Goal: Transaction & Acquisition: Obtain resource

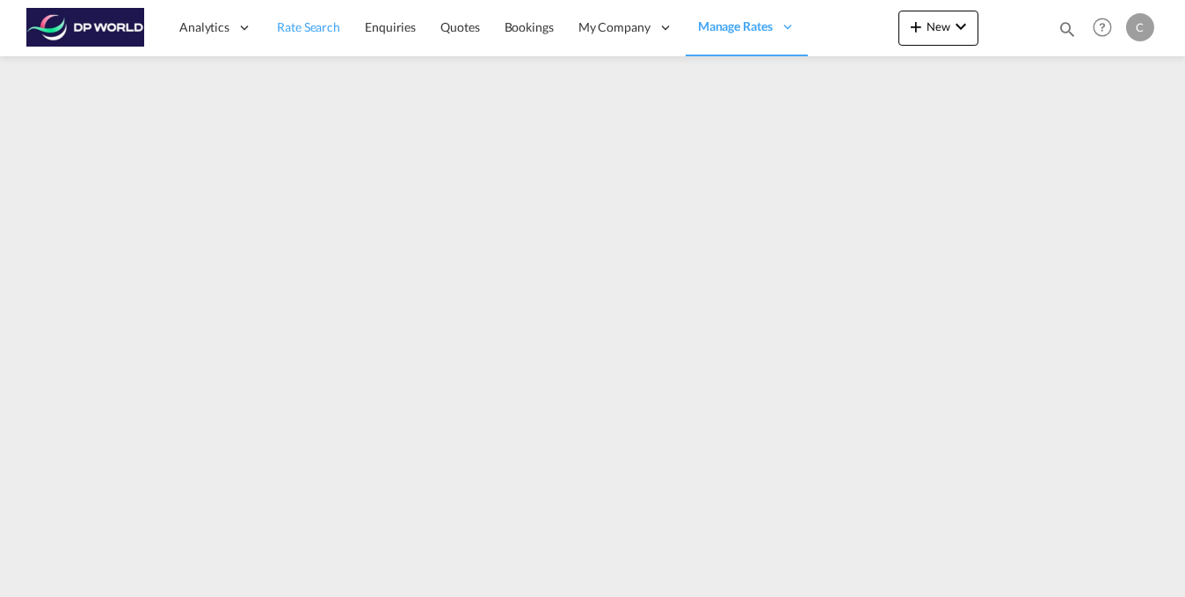
click at [323, 26] on span "Rate Search" at bounding box center [308, 26] width 63 height 15
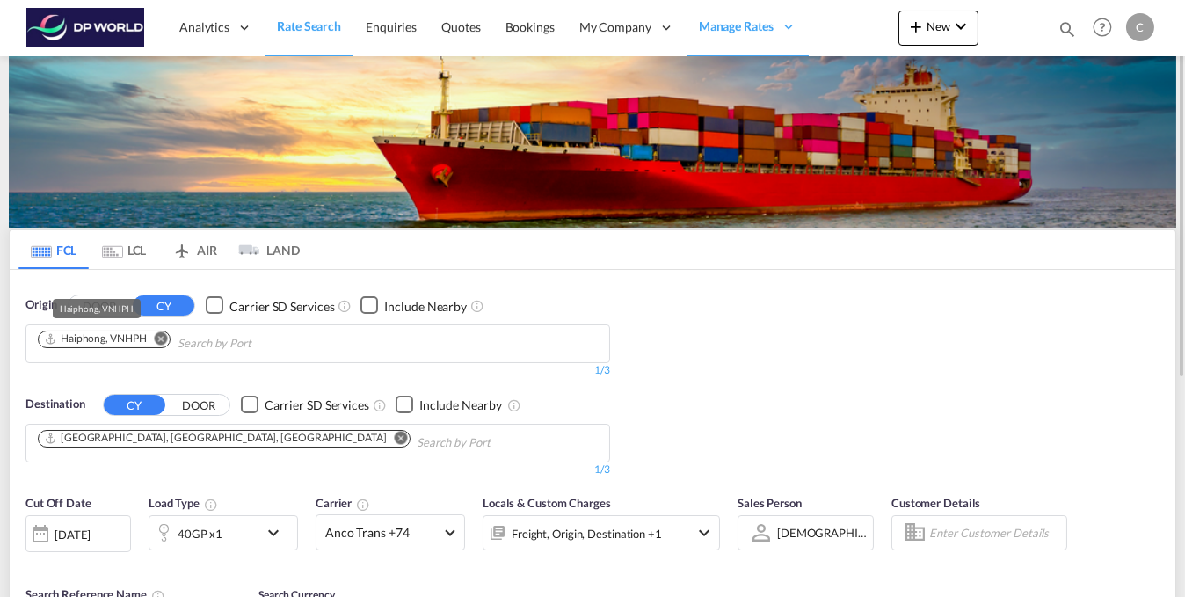
click at [135, 339] on div "Haiphong, VNHPH" at bounding box center [95, 338] width 103 height 15
click at [165, 336] on md-icon "Remove" at bounding box center [161, 337] width 13 height 13
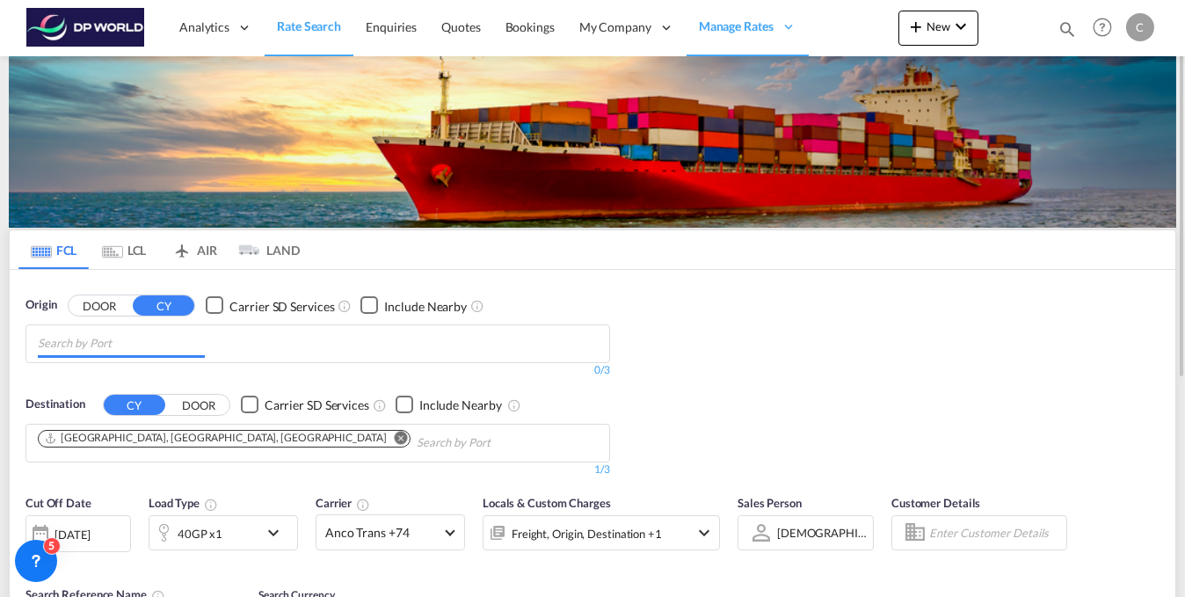
click at [163, 342] on input "Chips input." at bounding box center [121, 344] width 167 height 28
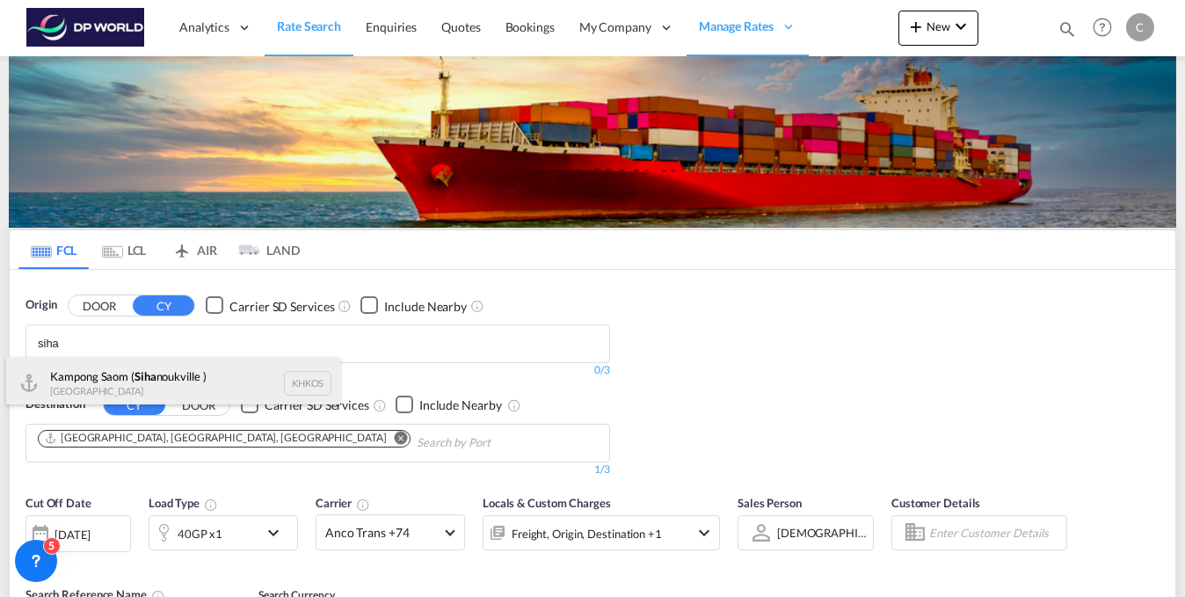
type input "siha"
click at [176, 373] on div "Kampong Saom ( Siha noukville ) Cambodia KHKOS" at bounding box center [173, 383] width 334 height 53
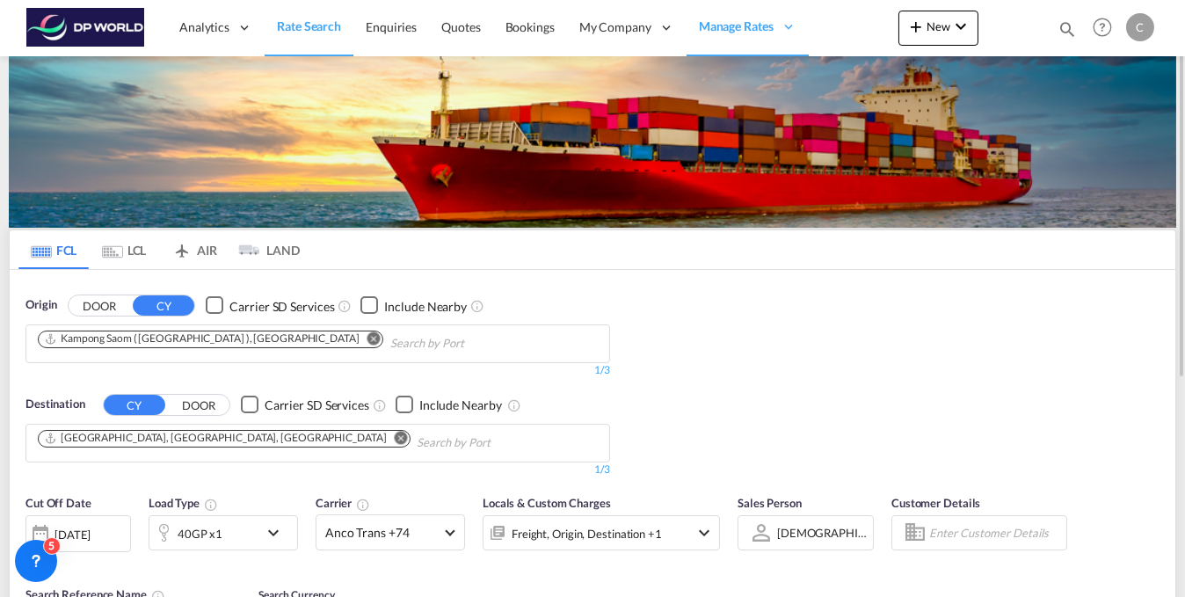
click at [395, 437] on md-icon "Remove" at bounding box center [401, 437] width 13 height 13
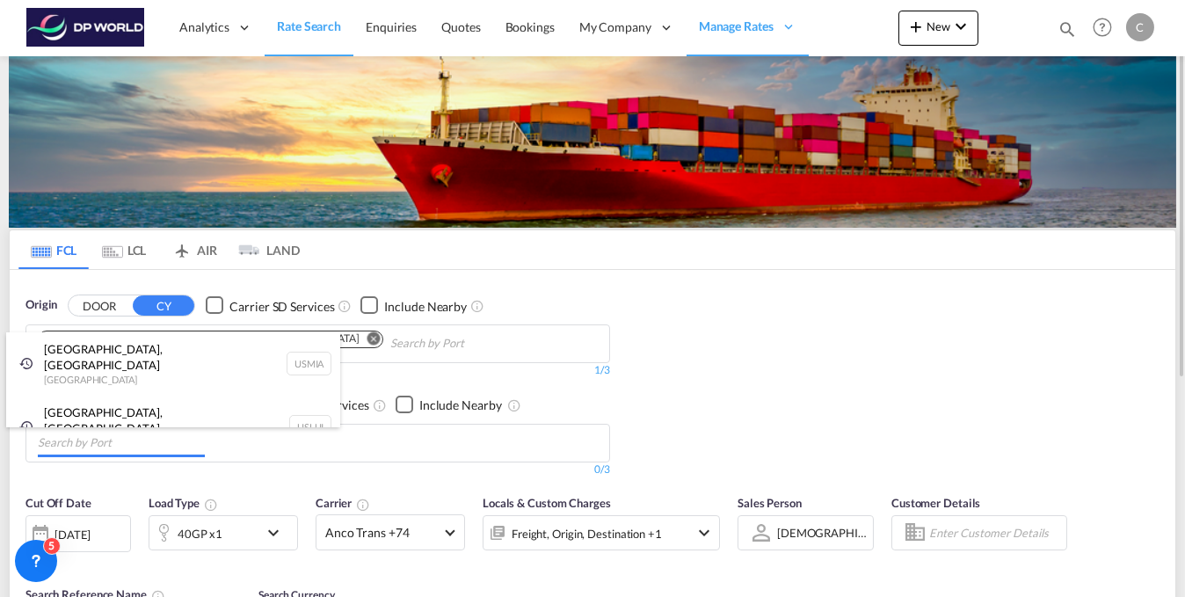
click at [173, 437] on body "Analytics Reports Dashboard Rate Search Enquiries Quotes Bookings" at bounding box center [592, 298] width 1185 height 597
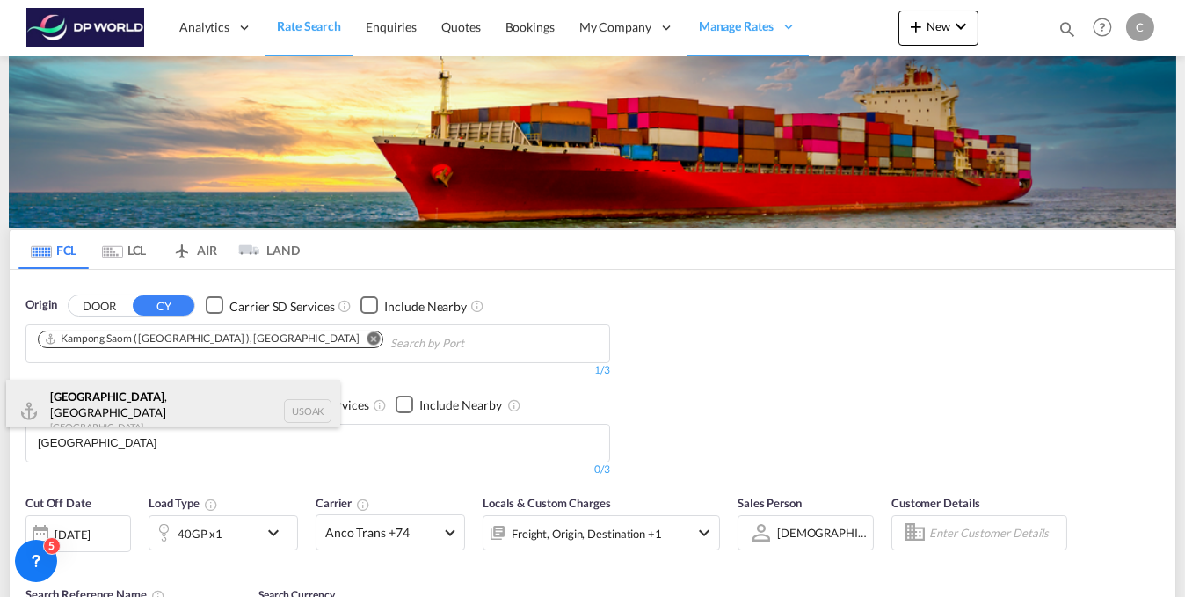
type input "Oakland"
click at [109, 408] on div "Oakland , CA United States USOAK" at bounding box center [173, 411] width 334 height 63
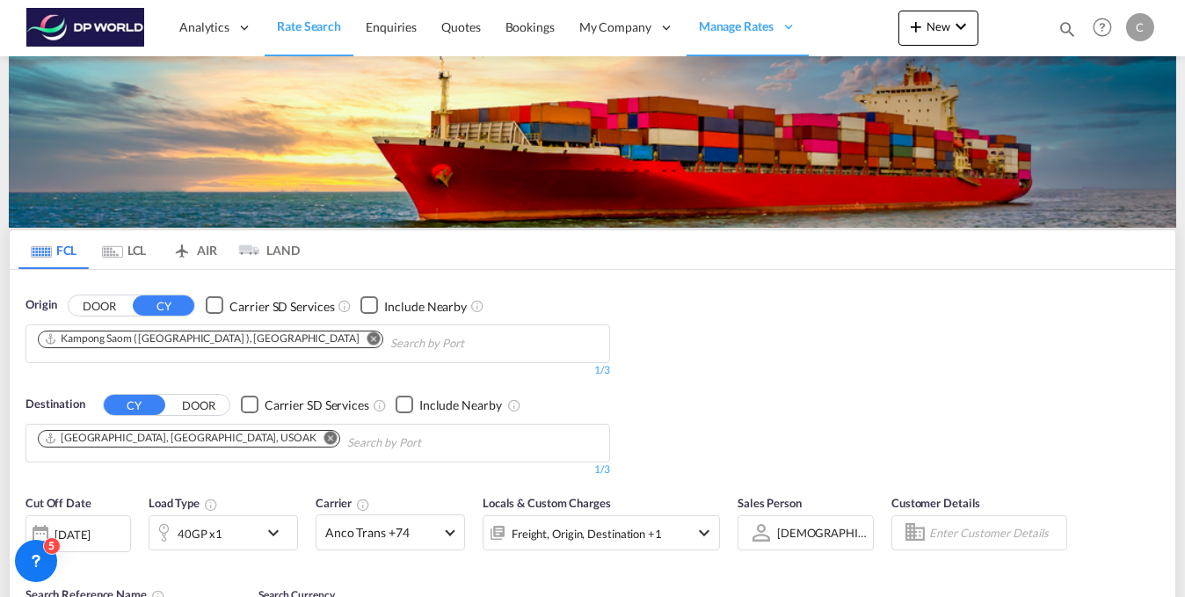
scroll to position [265, 0]
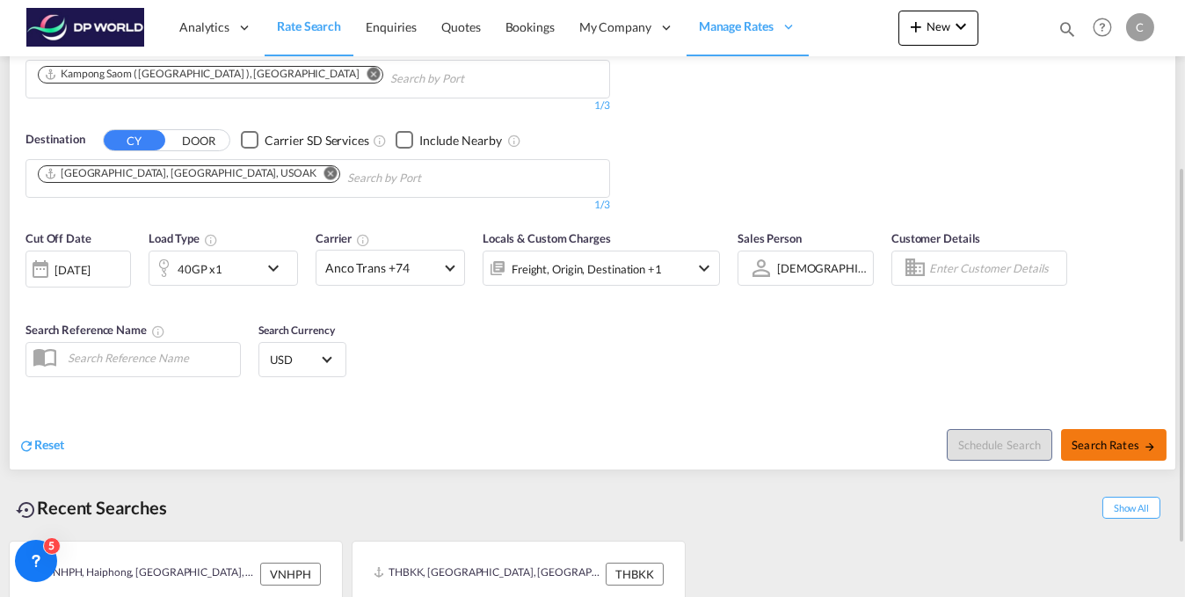
click at [1119, 443] on span "Search Rates" at bounding box center [1113, 445] width 84 height 14
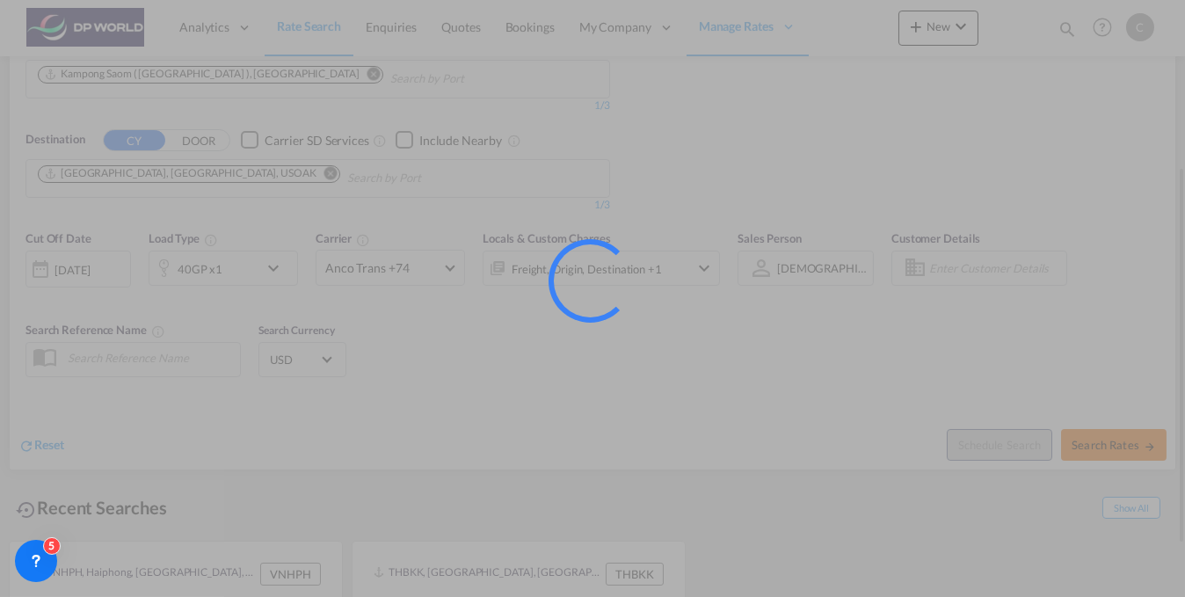
type input "KHKOS to USOAK / 17 Sep 2025"
